Goal: Task Accomplishment & Management: Complete application form

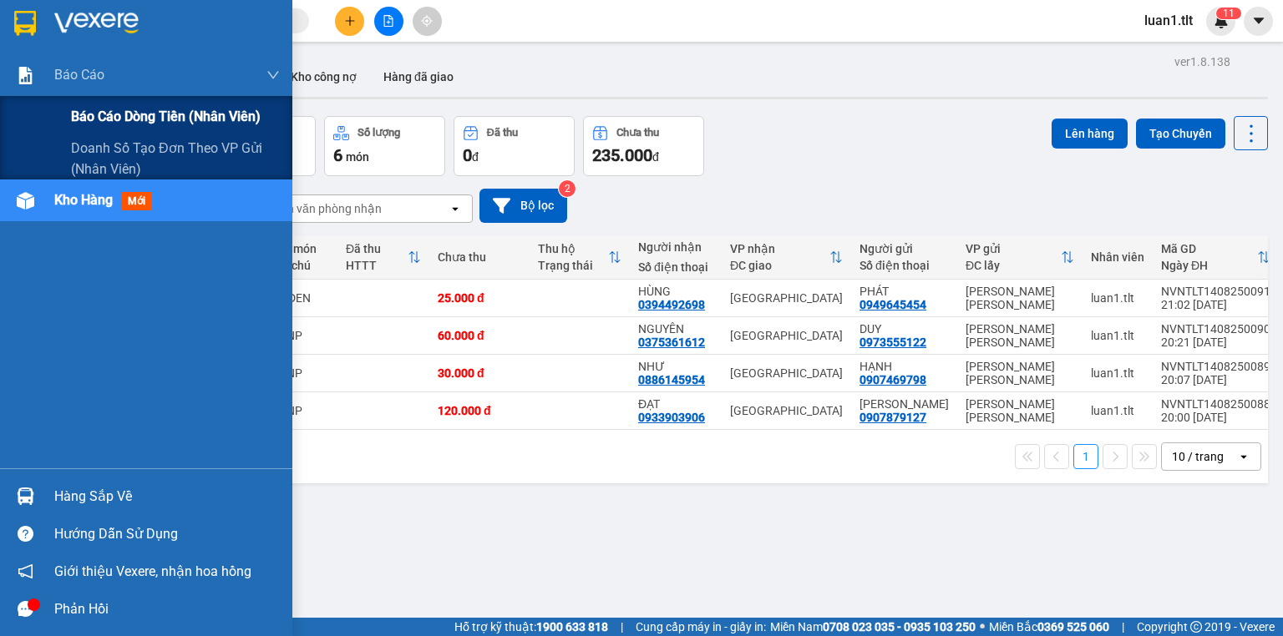
click at [114, 109] on span "Báo cáo dòng tiền (Nhân Viên)" at bounding box center [166, 116] width 190 height 21
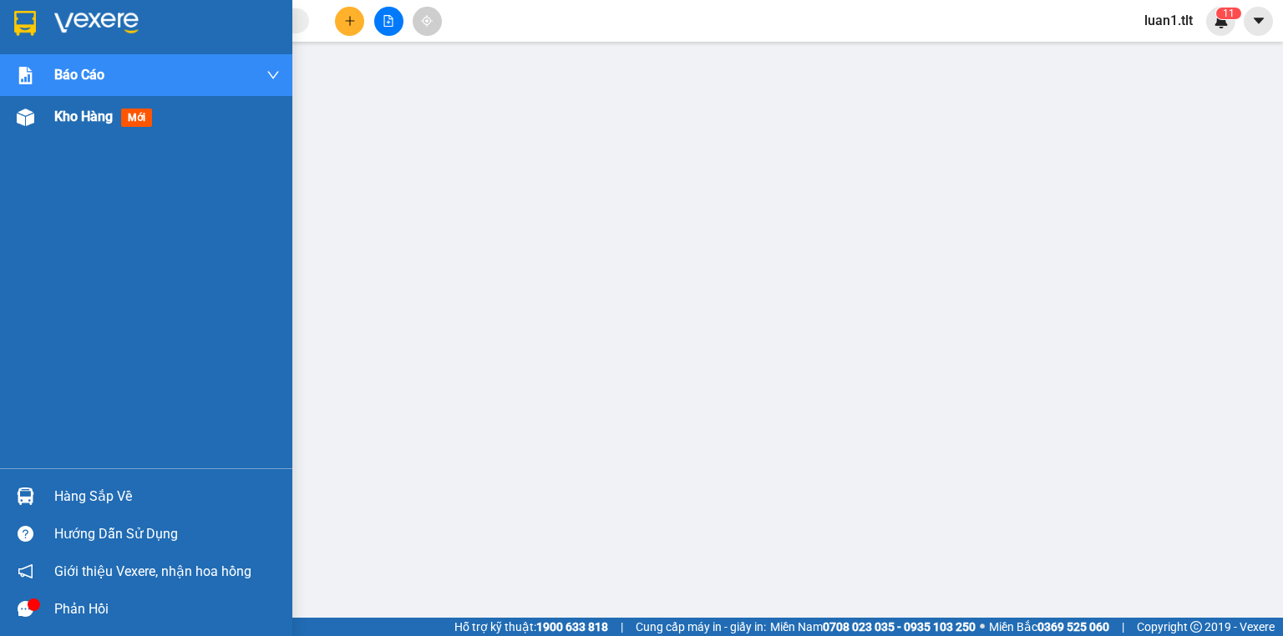
click at [0, 106] on div "Kho hàng mới" at bounding box center [146, 117] width 292 height 42
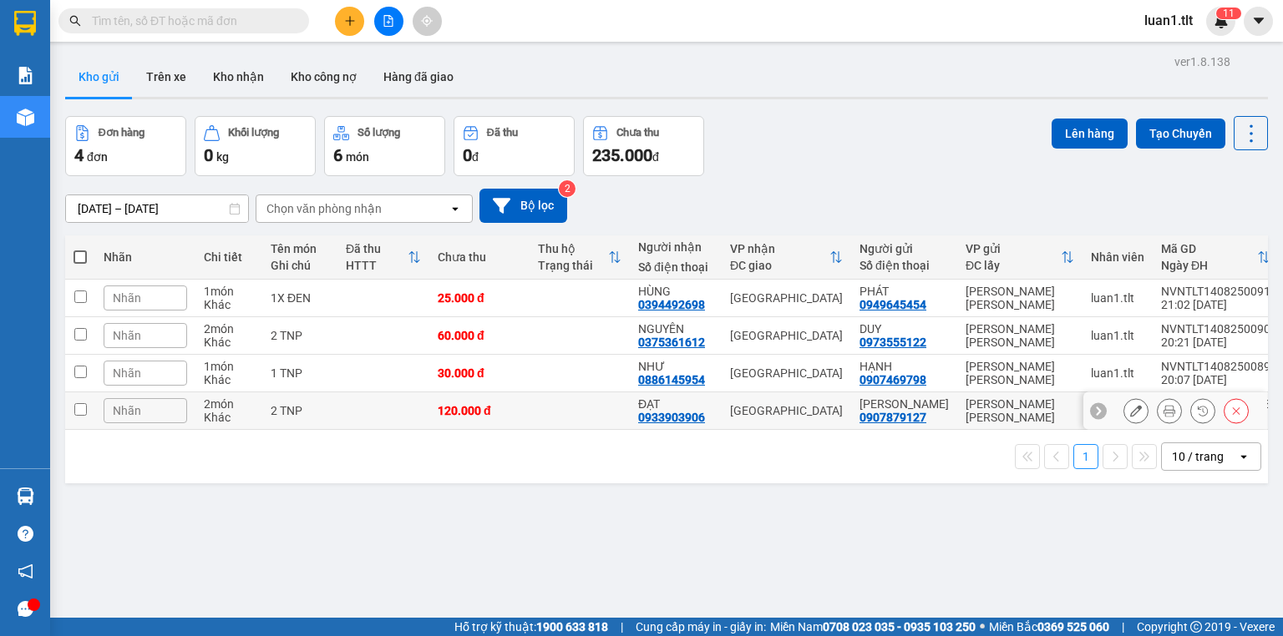
click at [1130, 414] on icon at bounding box center [1136, 411] width 12 height 12
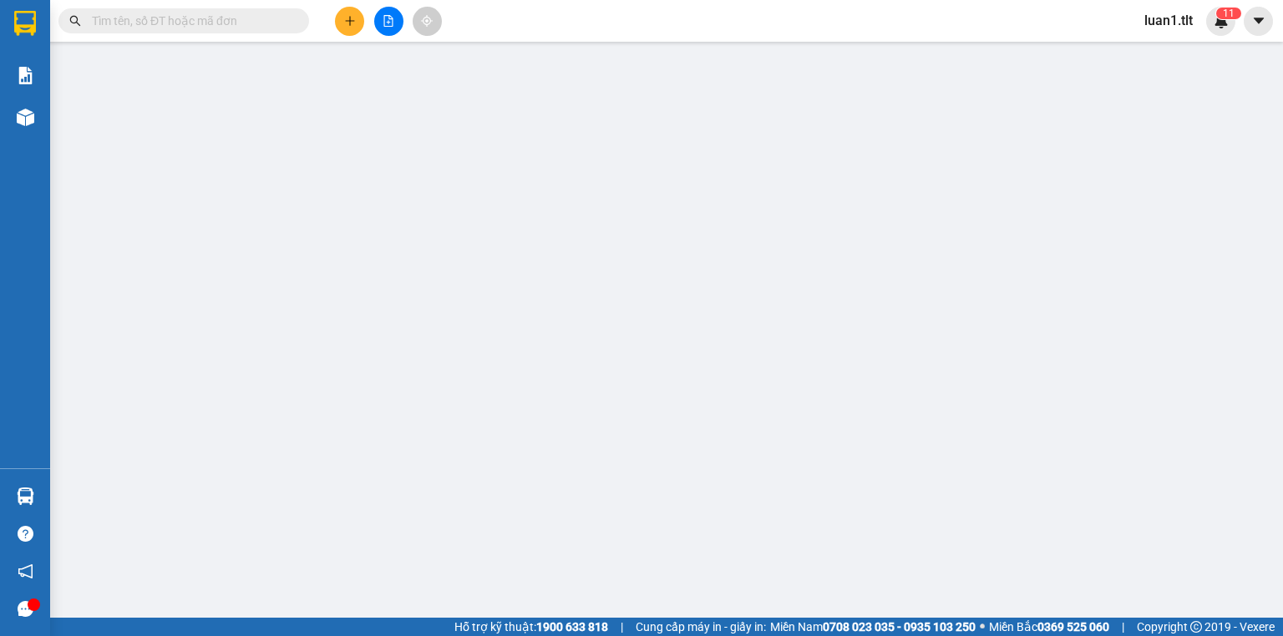
type input "0907879127"
type input "[PERSON_NAME]"
type input "0933903906"
type input "ĐẠT"
type input "CH-SGTLT1408250292"
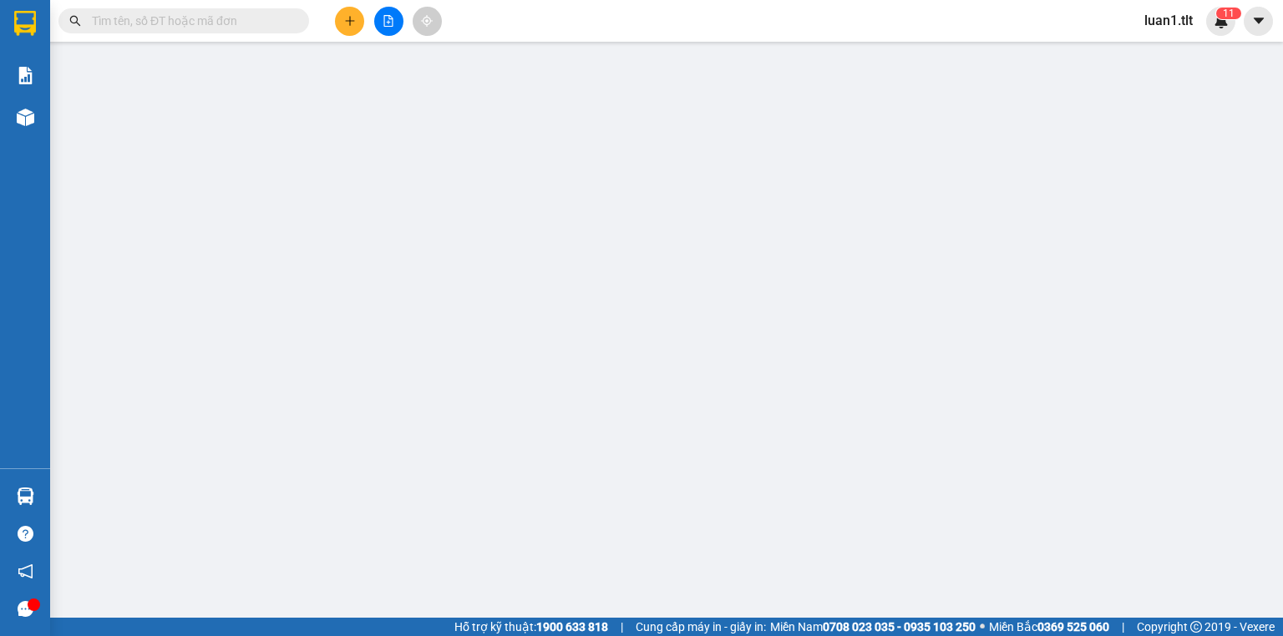
type input "120.000"
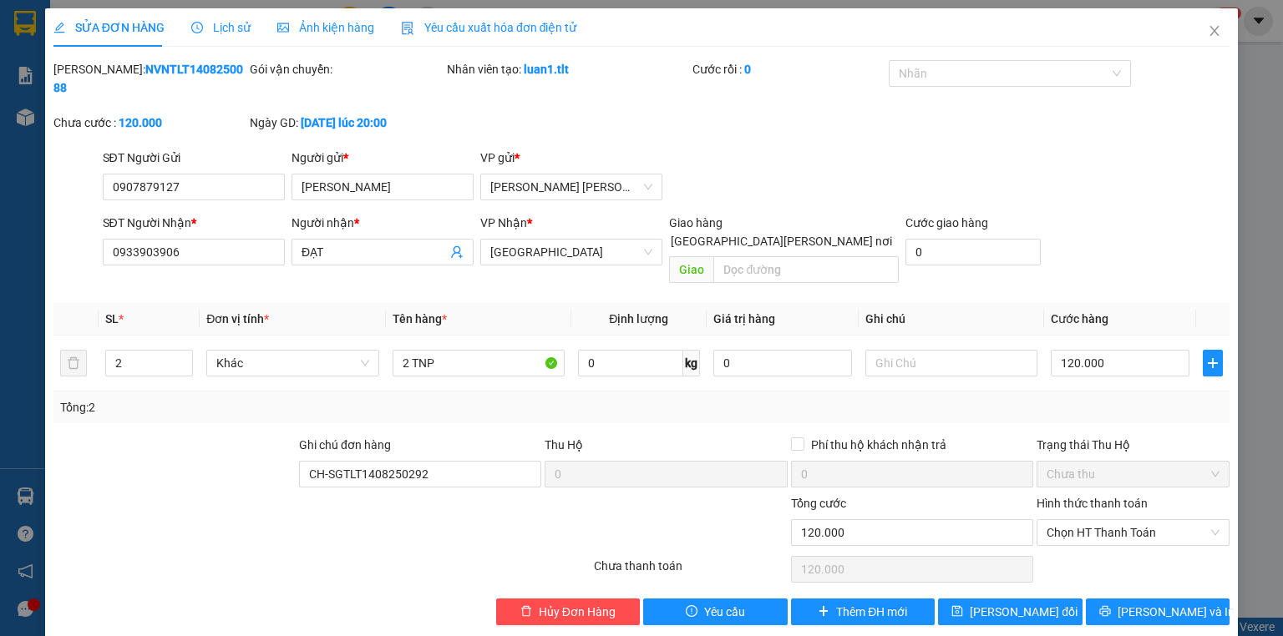
click at [188, 248] on div "SĐT Người [PERSON_NAME] * 0933903906" at bounding box center [194, 243] width 182 height 58
click at [190, 246] on input "0933903906" at bounding box center [194, 252] width 182 height 27
click at [200, 239] on input "0933903906" at bounding box center [194, 252] width 182 height 27
click at [1208, 27] on icon "close" at bounding box center [1214, 30] width 13 height 13
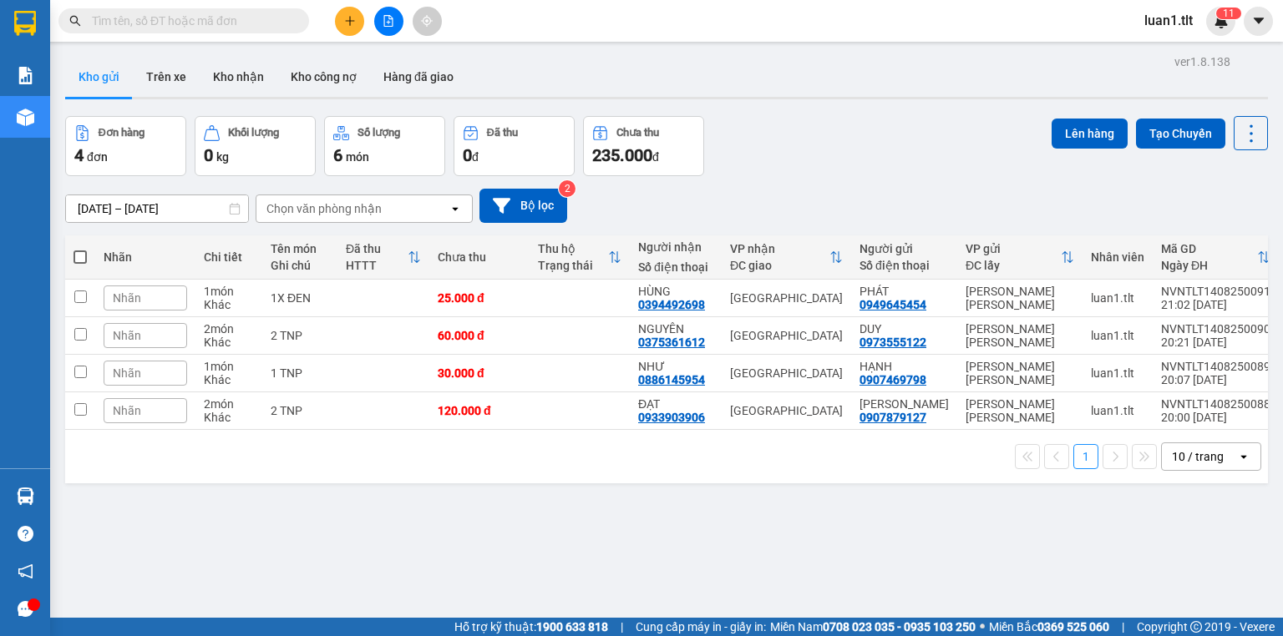
click at [236, 35] on div "Kết quả tìm kiếm ( 0 ) Bộ lọc Ngày tạo đơn gần nhất No Data" at bounding box center [163, 21] width 326 height 29
click at [237, 32] on span at bounding box center [183, 20] width 251 height 25
click at [246, 20] on input "text" at bounding box center [190, 21] width 197 height 18
paste input "0933903906"
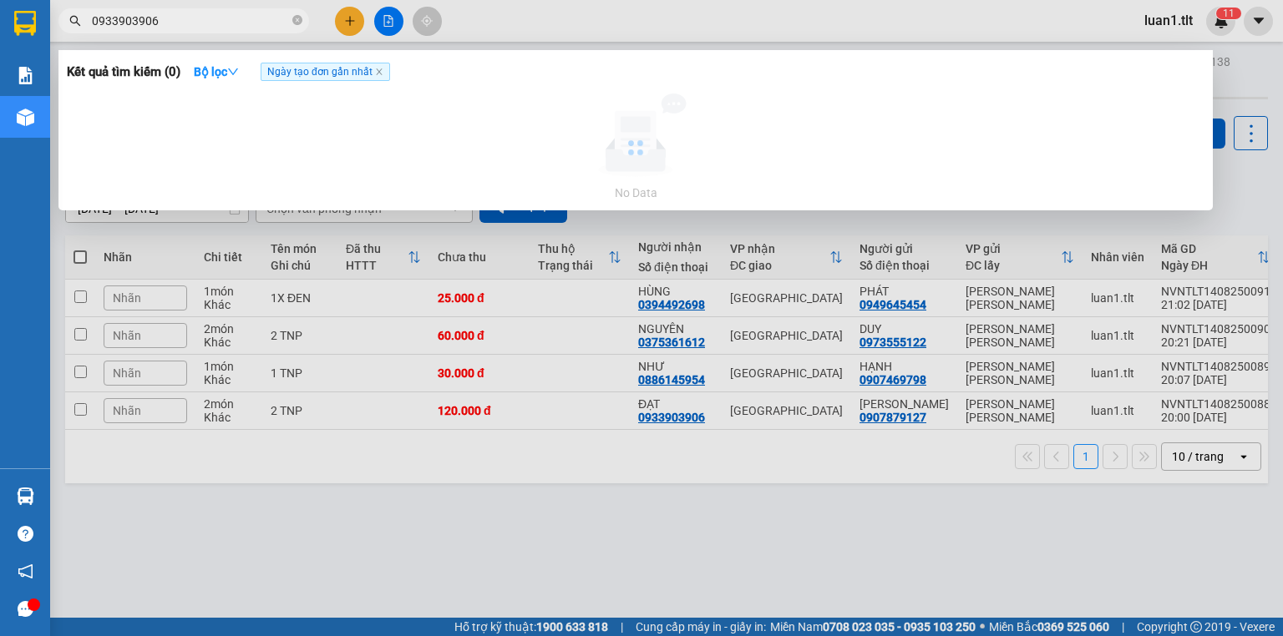
type input "0933903906"
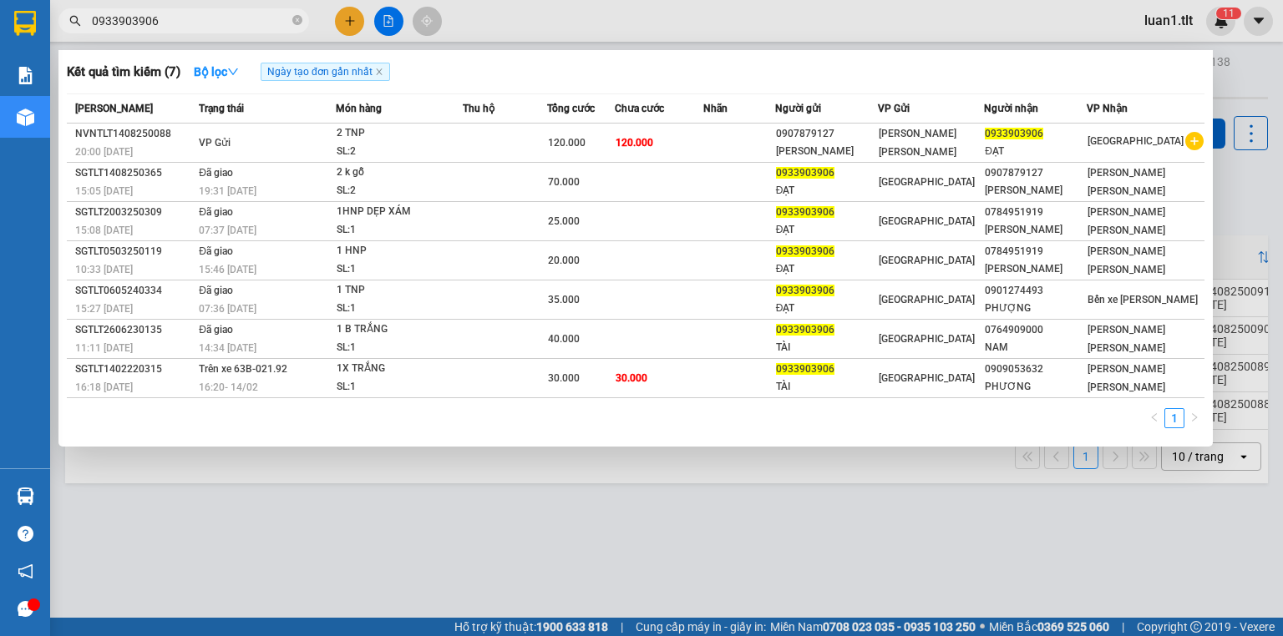
click at [877, 572] on div at bounding box center [641, 318] width 1283 height 636
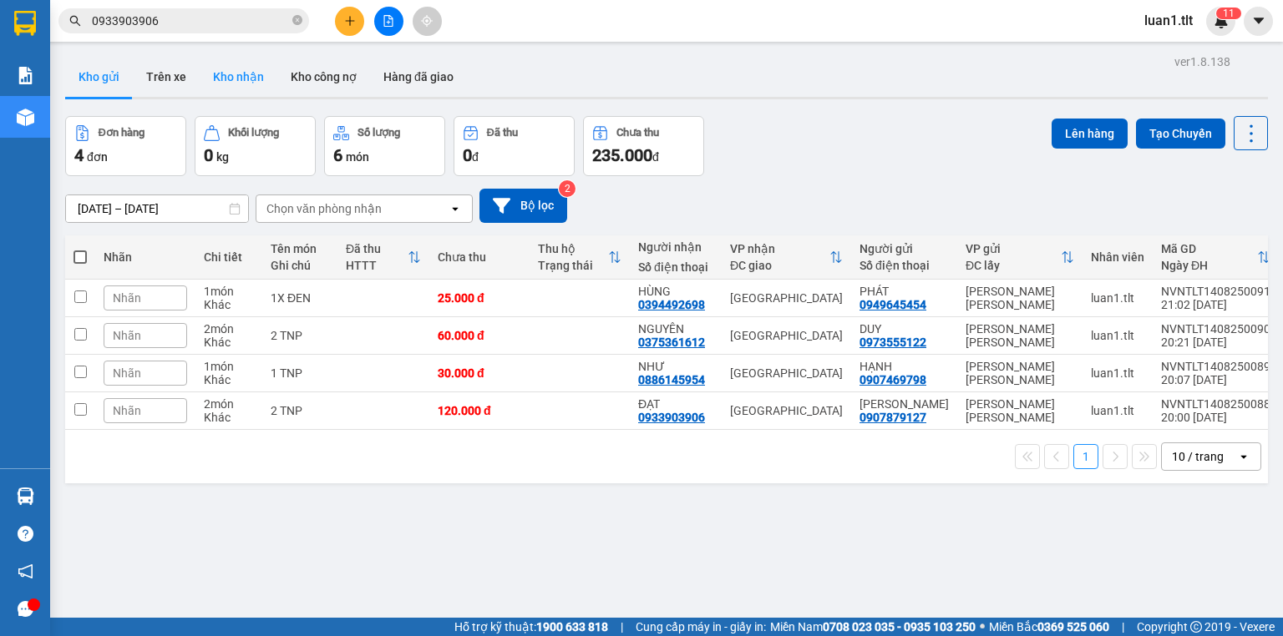
click at [215, 73] on button "Kho nhận" at bounding box center [239, 77] width 78 height 40
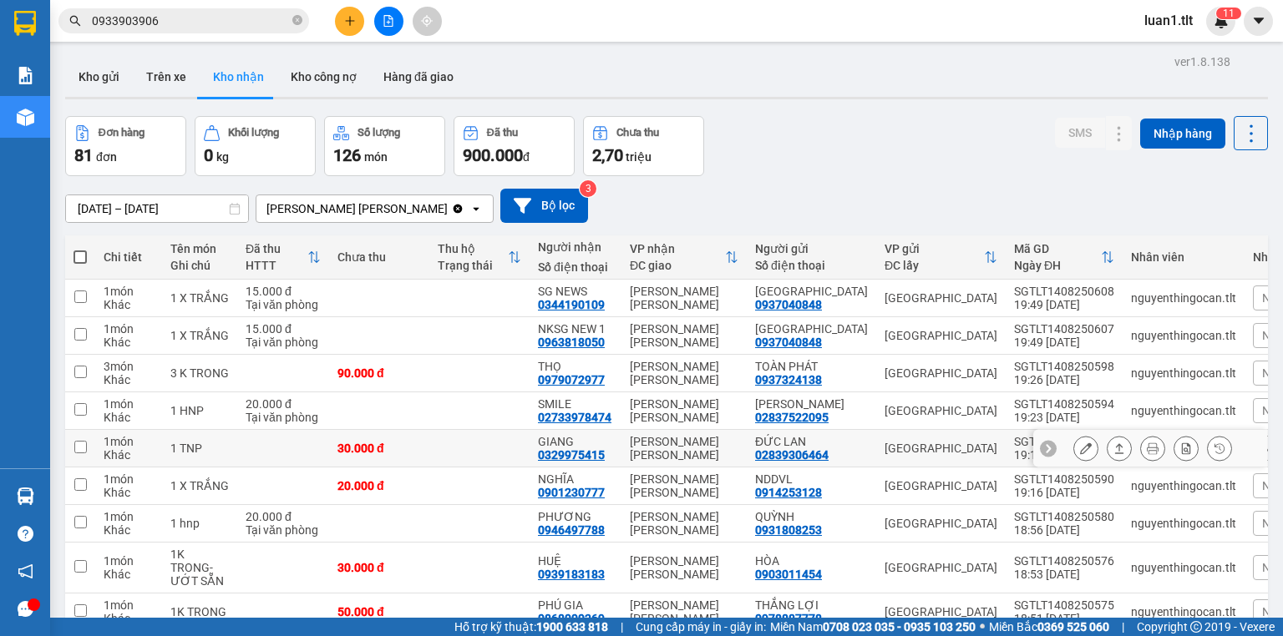
scroll to position [123, 0]
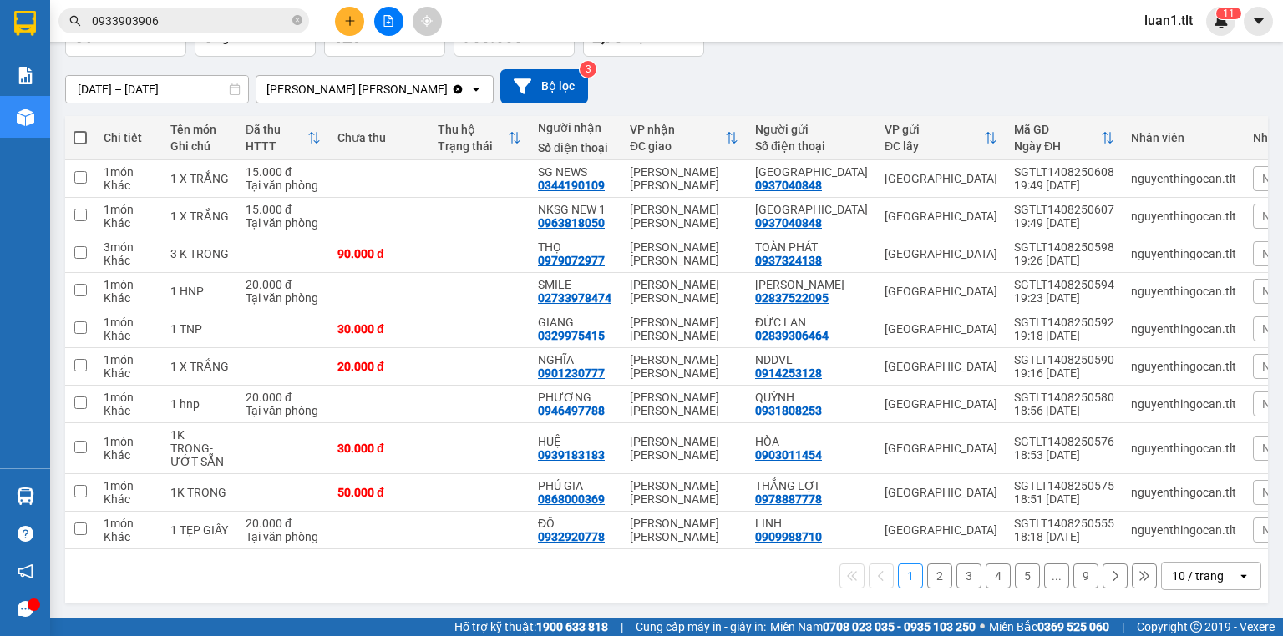
click at [1203, 578] on div "10 / trang" at bounding box center [1198, 576] width 52 height 17
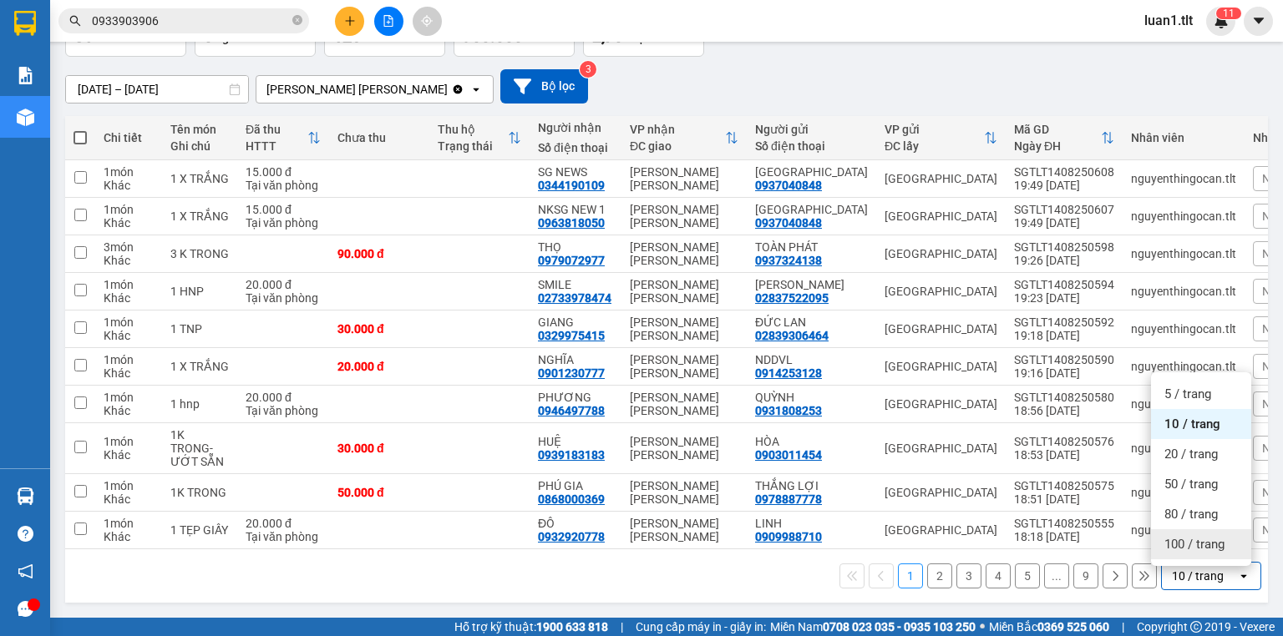
click at [1193, 540] on span "100 / trang" at bounding box center [1194, 544] width 60 height 17
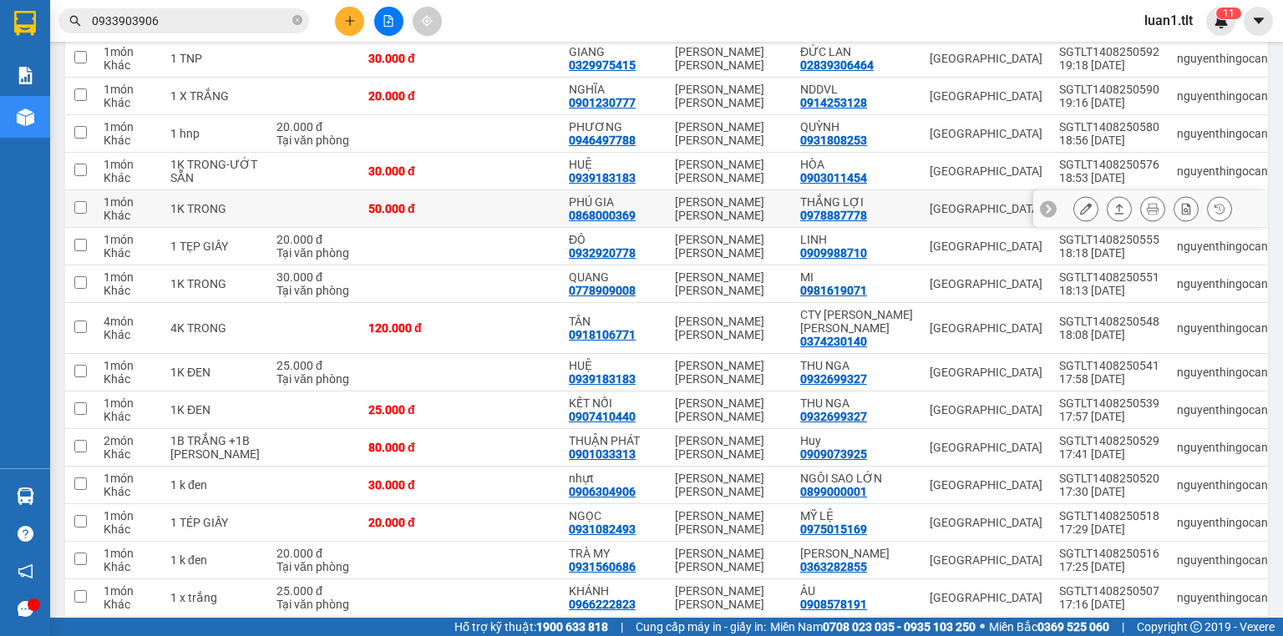
scroll to position [0, 0]
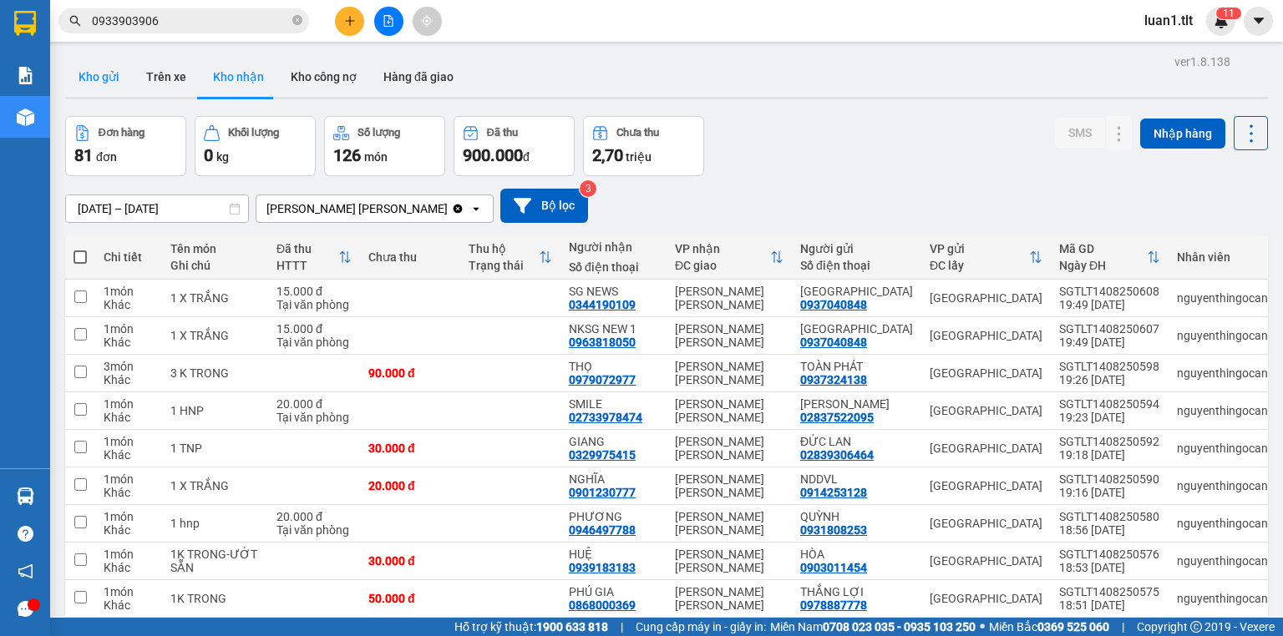
click at [111, 84] on button "Kho gửi" at bounding box center [99, 77] width 68 height 40
